Goal: Communication & Community: Connect with others

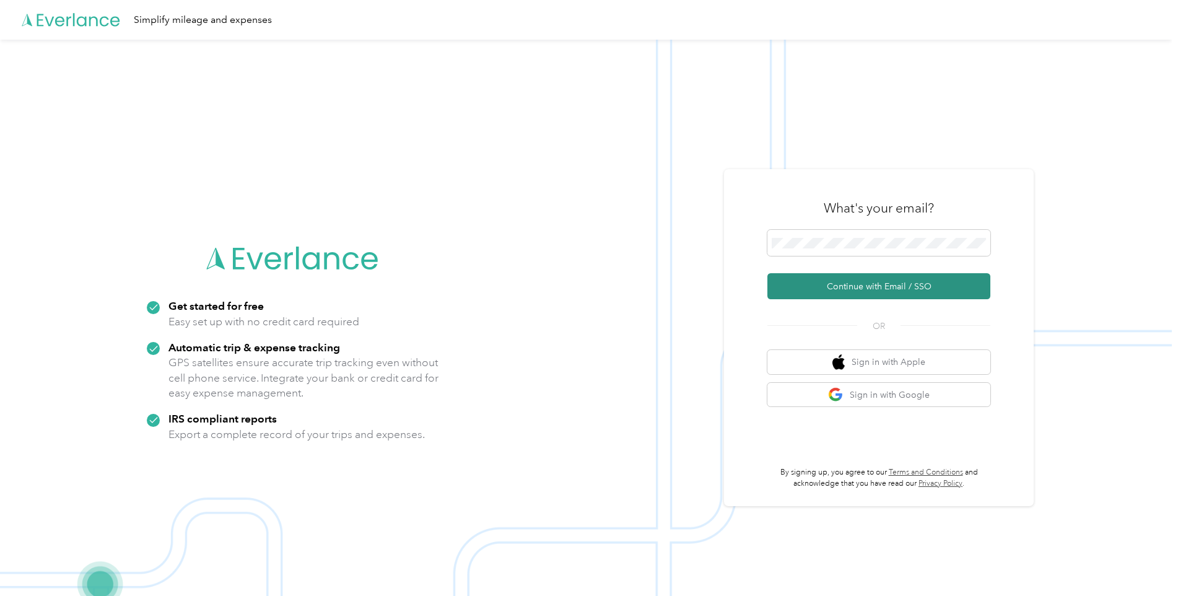
click at [848, 291] on button "Continue with Email / SSO" at bounding box center [878, 286] width 223 height 26
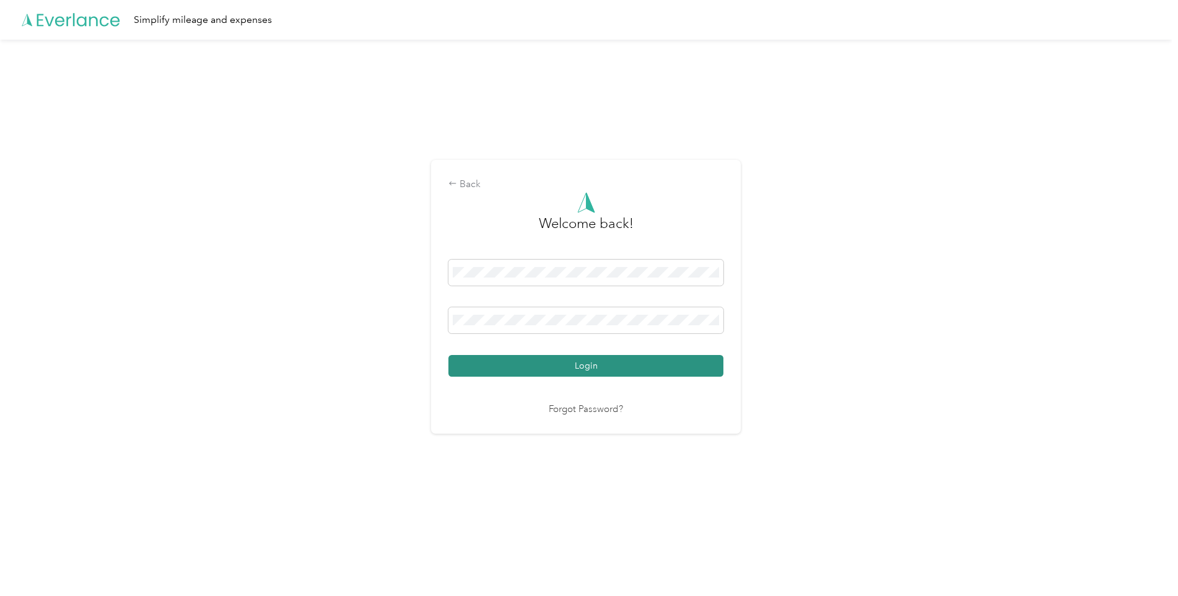
click at [600, 364] on button "Login" at bounding box center [585, 366] width 275 height 22
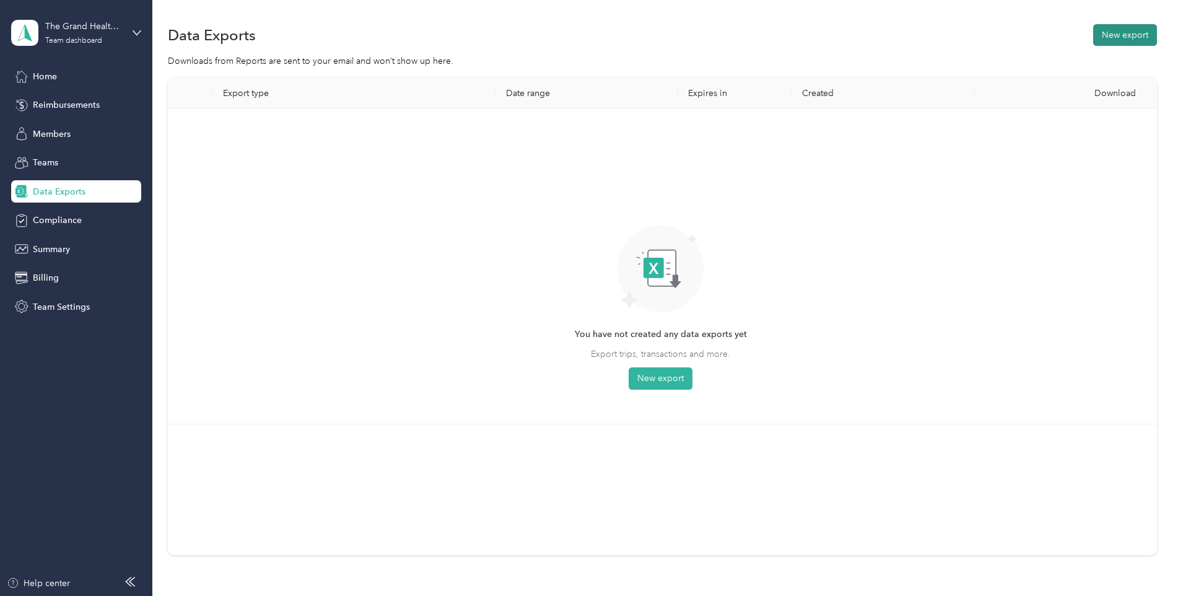
click at [1124, 40] on button "New export" at bounding box center [1125, 35] width 64 height 22
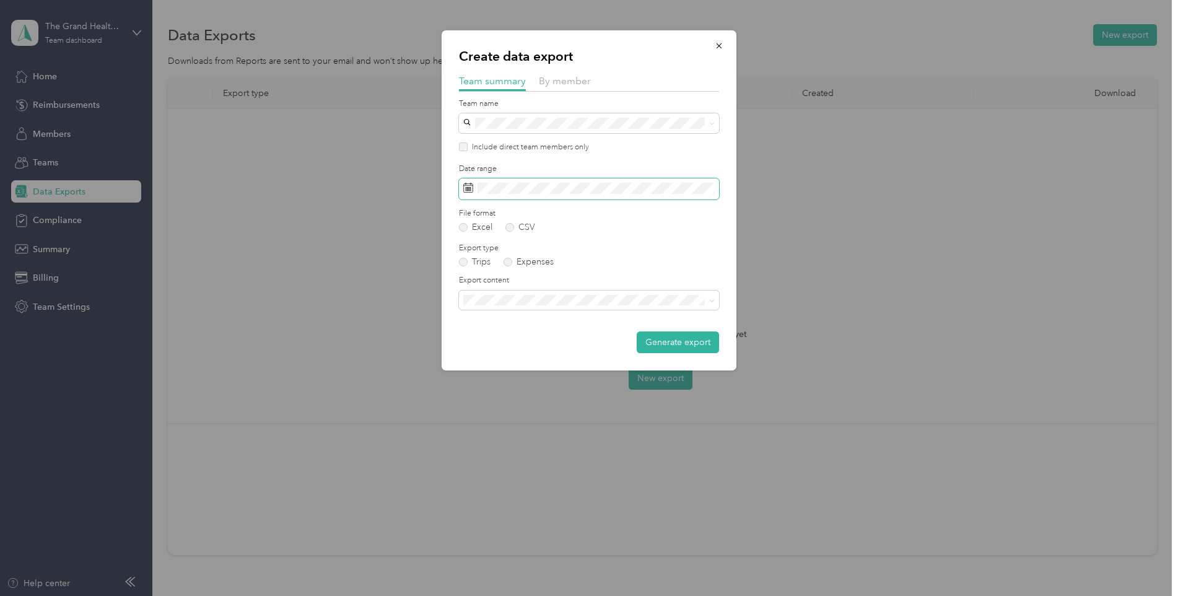
click at [661, 197] on span at bounding box center [589, 188] width 260 height 21
click at [667, 194] on span at bounding box center [589, 188] width 260 height 21
click at [535, 194] on span at bounding box center [589, 188] width 260 height 21
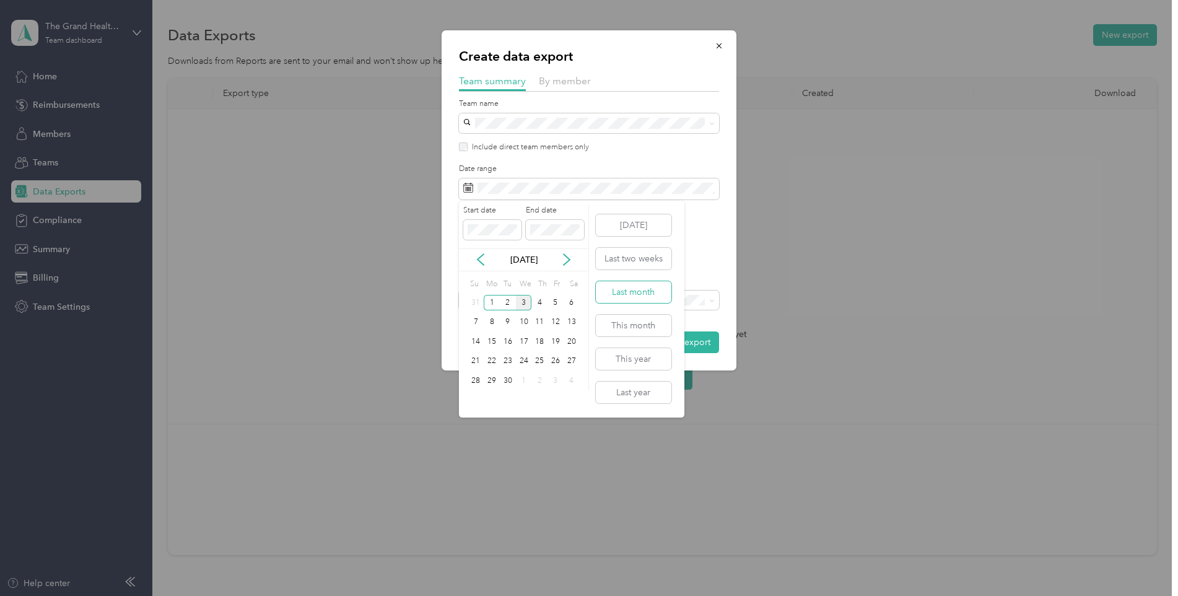
click at [628, 291] on button "Last month" at bounding box center [634, 292] width 76 height 22
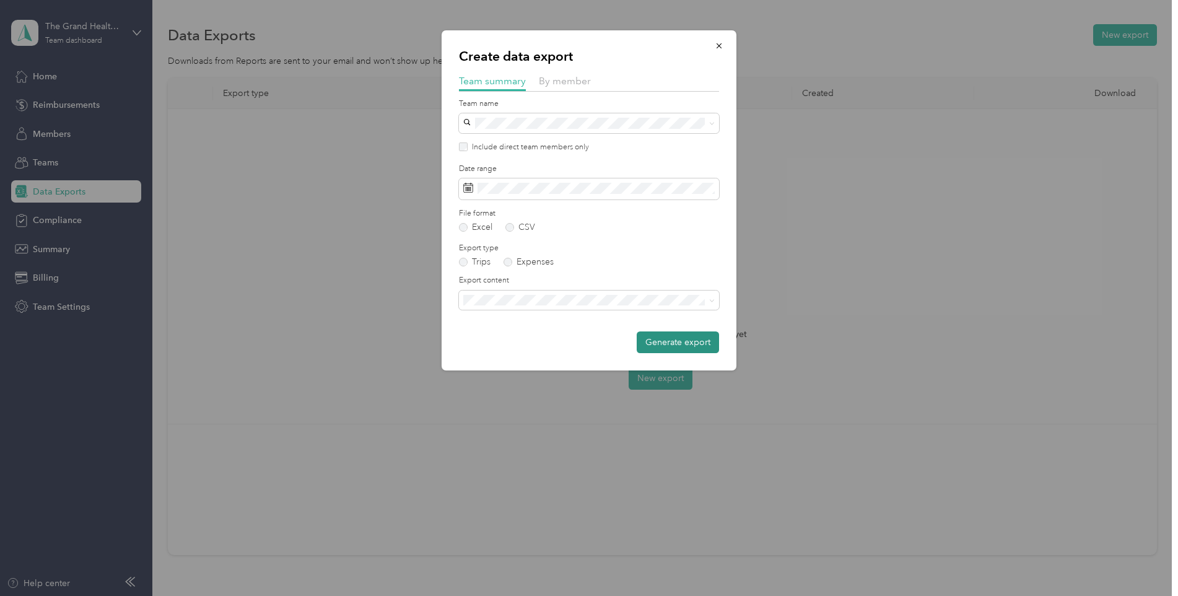
click at [694, 339] on button "Generate export" at bounding box center [678, 342] width 82 height 22
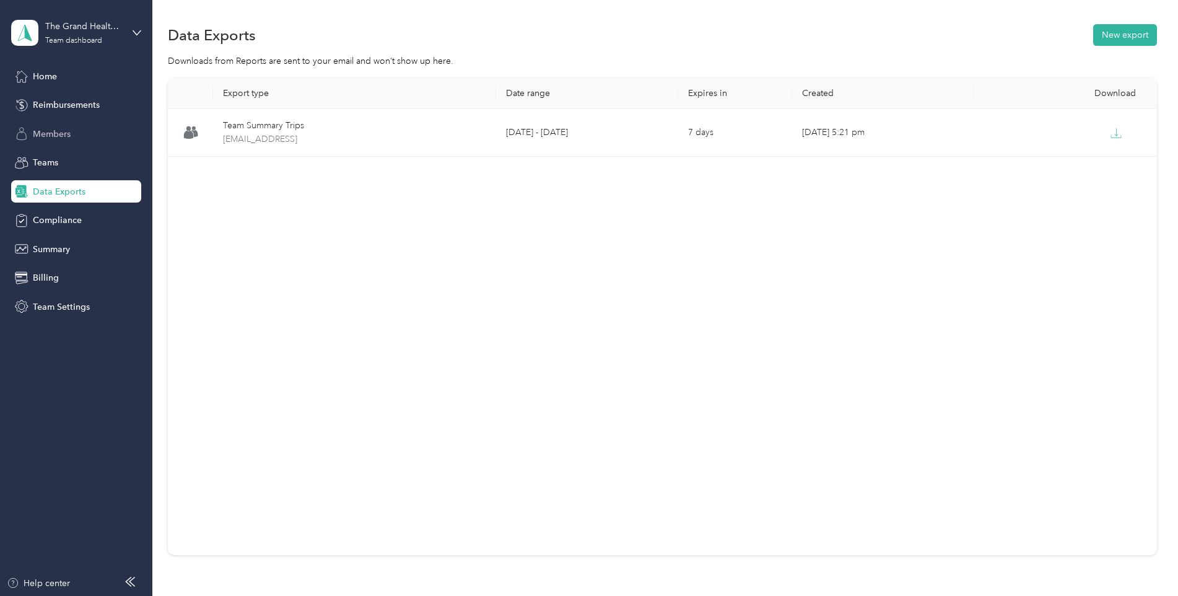
click at [33, 139] on span "Members" at bounding box center [52, 134] width 38 height 13
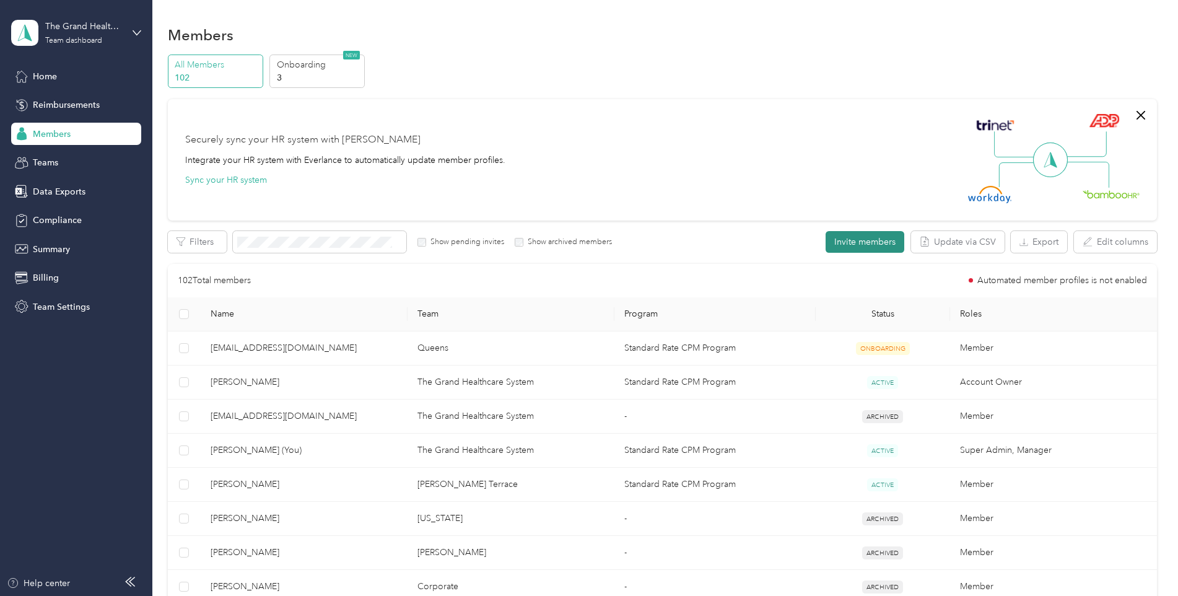
click at [873, 239] on button "Invite members" at bounding box center [865, 242] width 79 height 22
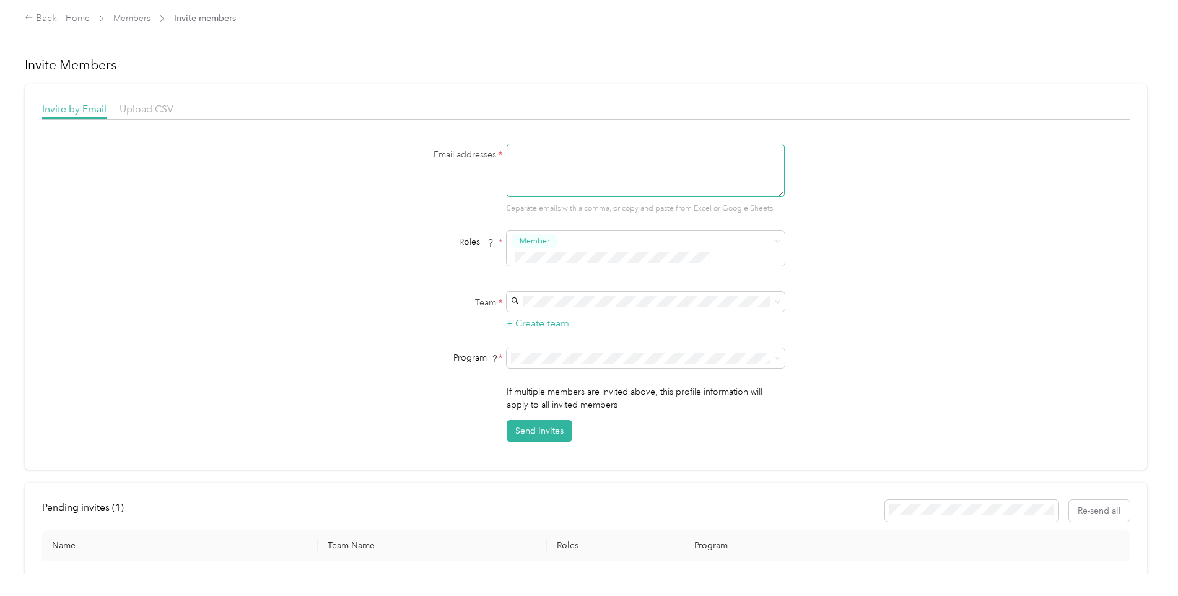
click at [596, 160] on textarea at bounding box center [646, 170] width 278 height 53
type textarea "[EMAIL_ADDRESS][DOMAIN_NAME]"
click at [549, 303] on span "[GEOGRAPHIC_DATA]" at bounding box center [557, 308] width 89 height 11
click at [535, 420] on button "Send Invites" at bounding box center [540, 431] width 66 height 22
